Goal: Task Accomplishment & Management: Manage account settings

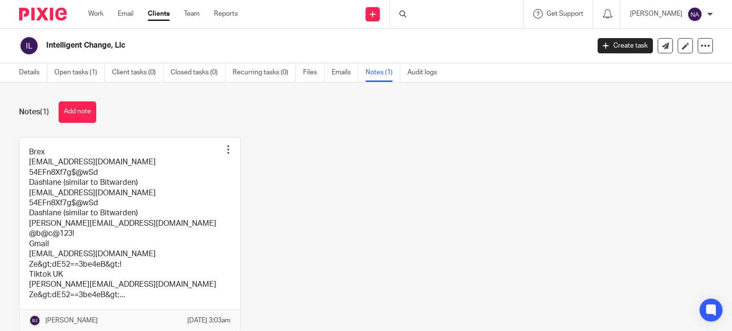
click at [187, 196] on link at bounding box center [130, 235] width 221 height 194
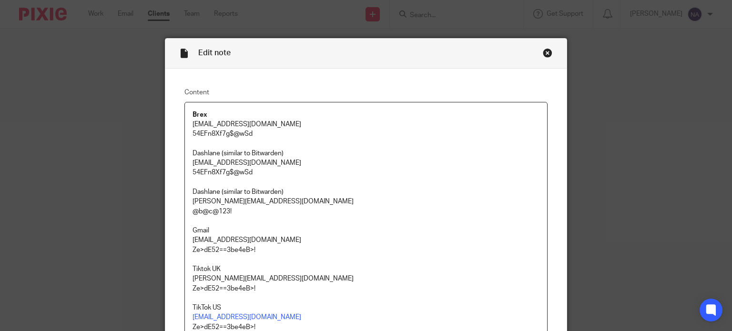
click at [543, 56] on div "Close this dialog window" at bounding box center [548, 53] width 10 height 10
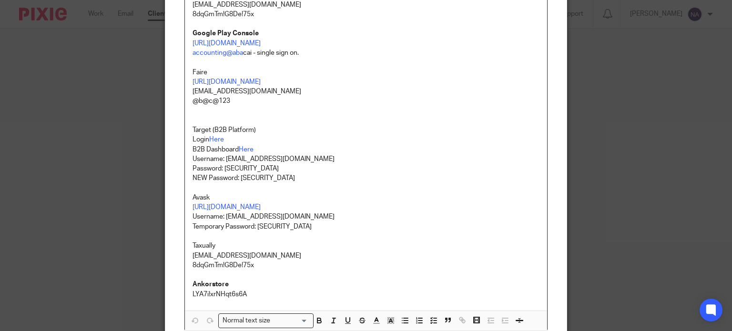
scroll to position [477, 0]
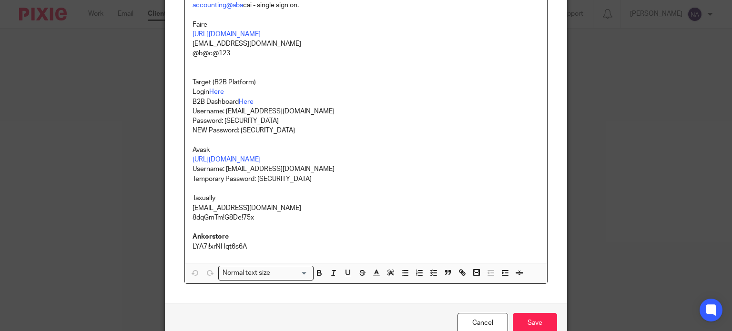
drag, startPoint x: 189, startPoint y: 43, endPoint x: 293, endPoint y: 46, distance: 104.0
click at [293, 46] on p "accounting@intelligentchange.com @b@c@123" at bounding box center [367, 49] width 348 height 20
copy p "accounting@intelligentchange.com"
drag, startPoint x: 187, startPoint y: 248, endPoint x: 244, endPoint y: 242, distance: 56.6
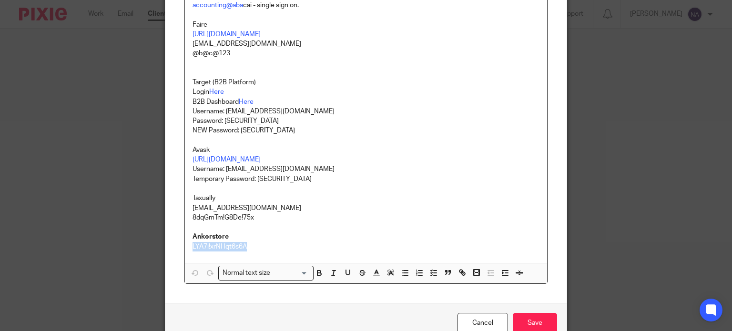
copy p "LYA7i!xrNHqt6s6A"
